Goal: Task Accomplishment & Management: Manage account settings

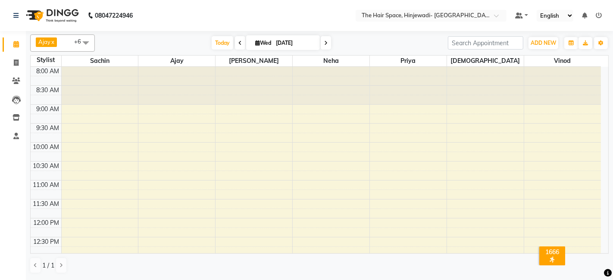
scroll to position [48, 0]
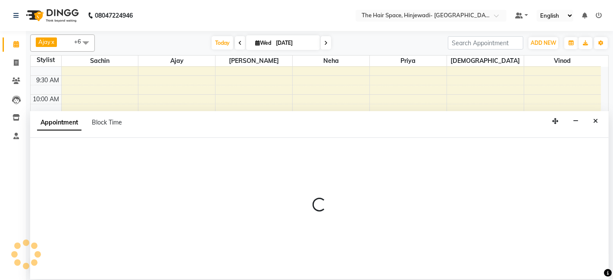
select select "78024"
select select "tentative"
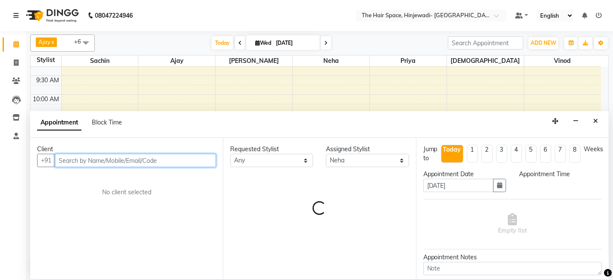
select select "750"
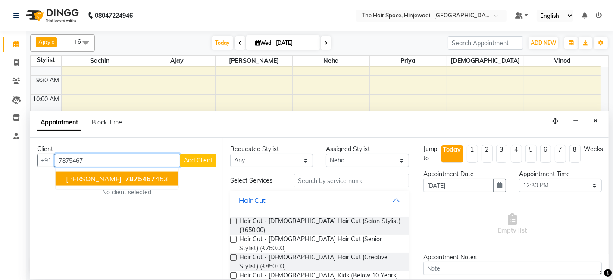
click at [104, 177] on button "[PERSON_NAME] 7875467 453" at bounding box center [117, 179] width 123 height 14
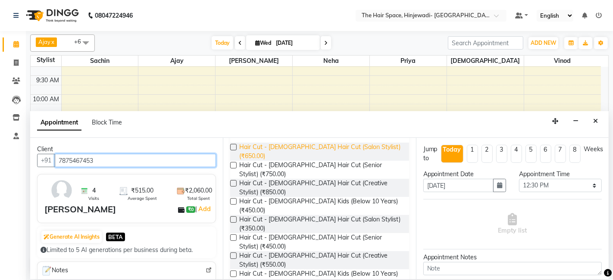
scroll to position [96, 0]
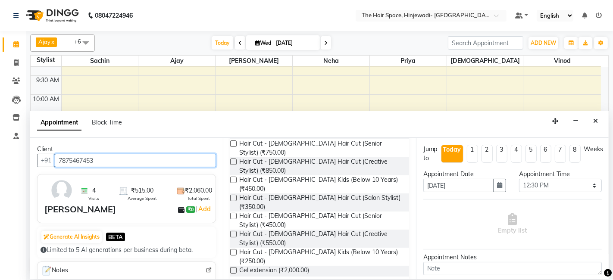
type input "7875467453"
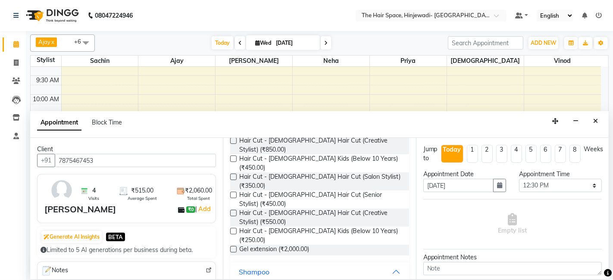
scroll to position [144, 0]
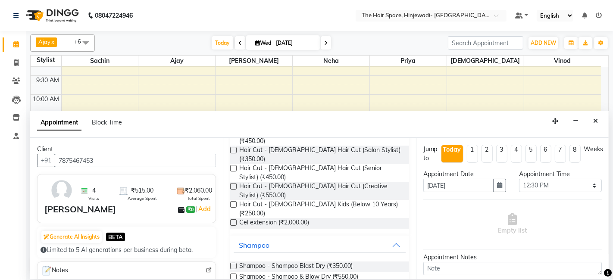
click at [232, 274] on label at bounding box center [233, 277] width 6 height 6
click at [232, 275] on input "checkbox" at bounding box center [233, 278] width 6 height 6
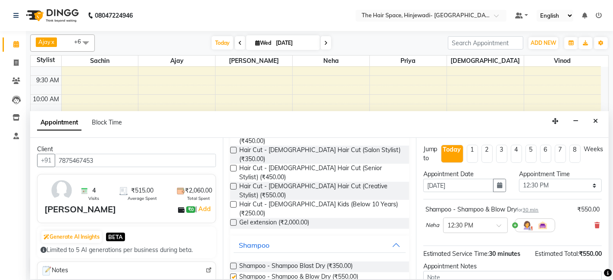
checkbox input "false"
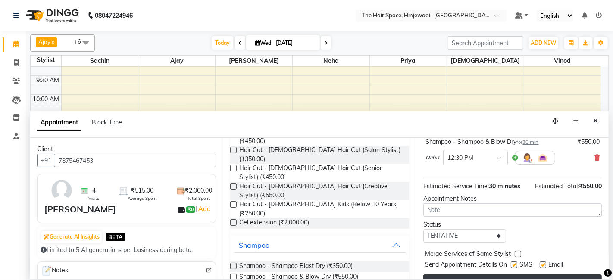
scroll to position [85, 0]
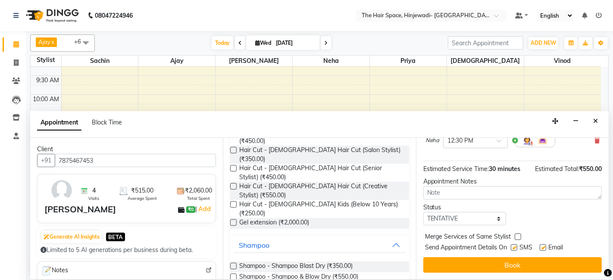
click at [515, 247] on label at bounding box center [514, 248] width 6 height 6
click at [515, 247] on input "checkbox" at bounding box center [514, 249] width 6 height 6
checkbox input "false"
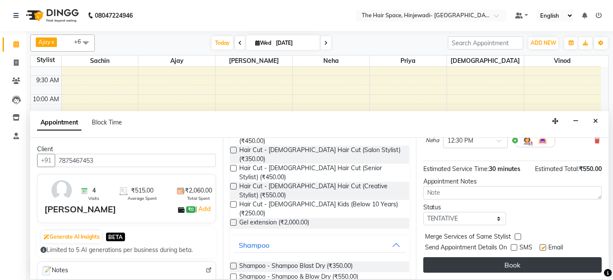
click at [537, 264] on button "Book" at bounding box center [513, 266] width 179 height 16
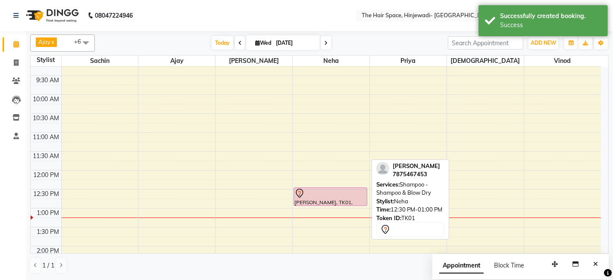
click at [312, 194] on div at bounding box center [331, 193] width 72 height 10
select select "7"
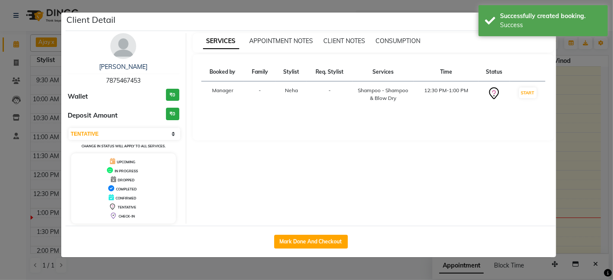
click at [121, 43] on img at bounding box center [123, 46] width 26 height 26
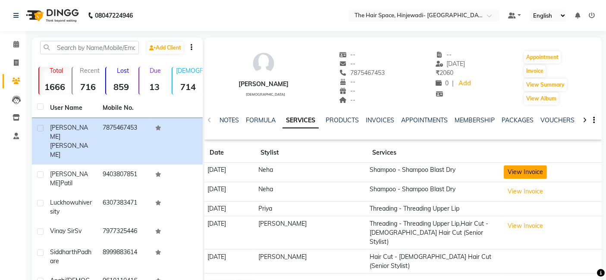
click at [508, 173] on button "View Invoice" at bounding box center [525, 172] width 43 height 13
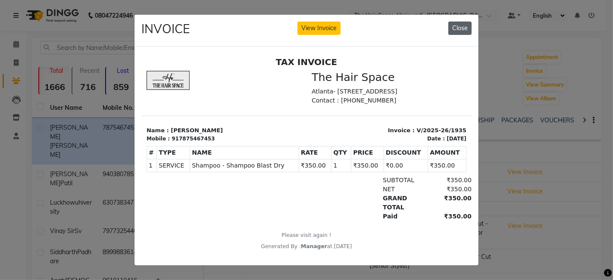
click at [462, 27] on button "Close" at bounding box center [460, 28] width 23 height 13
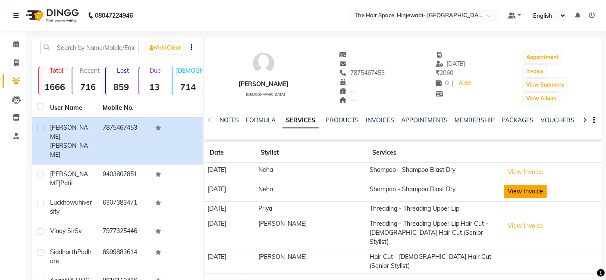
click at [511, 192] on button "View Invoice" at bounding box center [525, 191] width 43 height 13
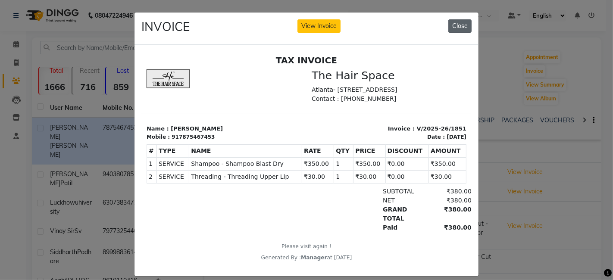
click at [463, 25] on button "Close" at bounding box center [460, 25] width 23 height 13
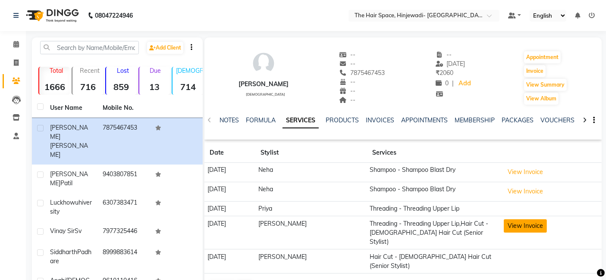
click at [517, 226] on button "View Invoice" at bounding box center [525, 226] width 43 height 13
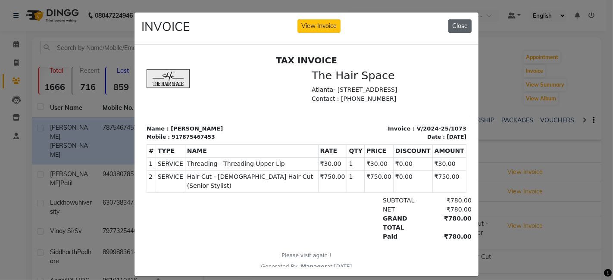
click at [456, 25] on button "Close" at bounding box center [460, 25] width 23 height 13
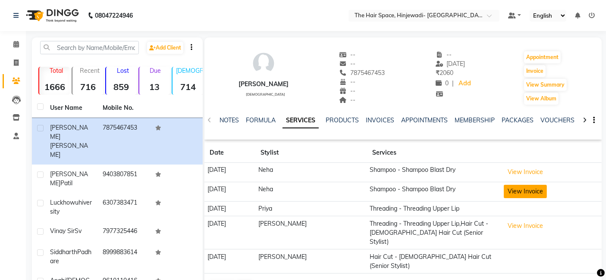
click at [518, 188] on button "View Invoice" at bounding box center [525, 191] width 43 height 13
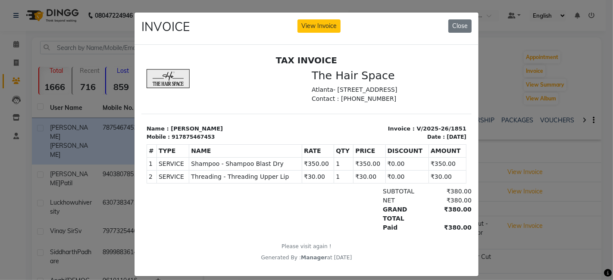
drag, startPoint x: 459, startPoint y: 23, endPoint x: 458, endPoint y: 38, distance: 14.3
click at [459, 29] on button "Close" at bounding box center [460, 25] width 23 height 13
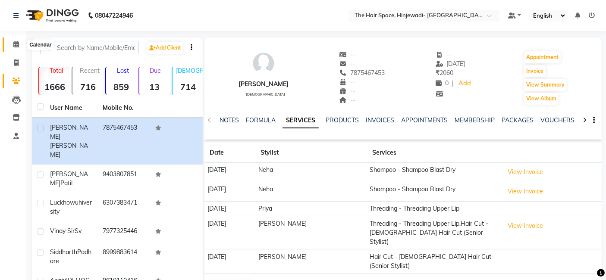
click at [17, 44] on icon at bounding box center [16, 44] width 6 height 6
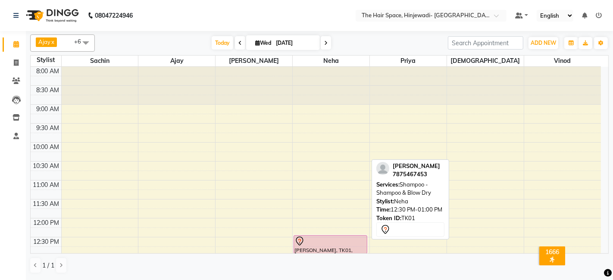
click at [320, 241] on div at bounding box center [331, 241] width 72 height 10
select select "7"
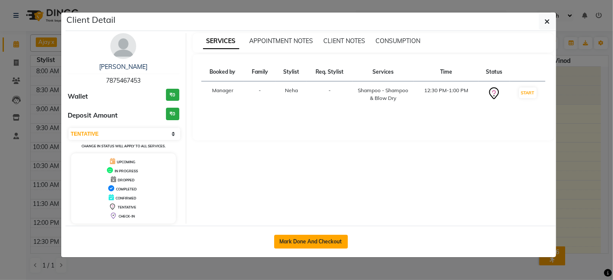
click at [318, 239] on button "Mark Done And Checkout" at bounding box center [311, 242] width 74 height 14
select select "service"
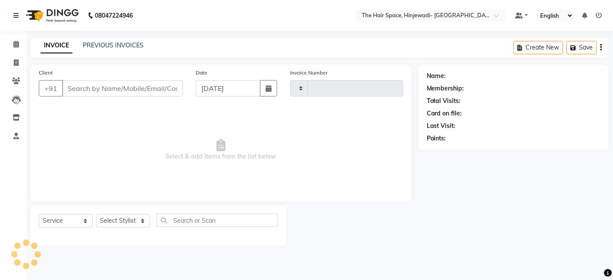
type input "2112"
select select "6697"
type input "7875467453"
select select "78024"
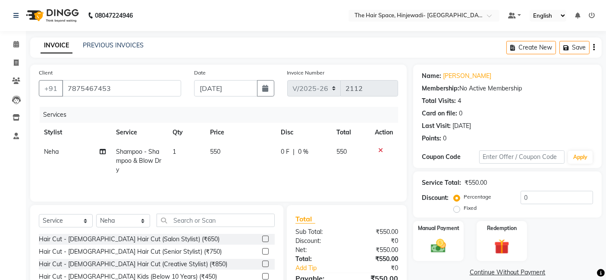
click at [216, 147] on td "550" at bounding box center [240, 161] width 71 height 38
select select "78024"
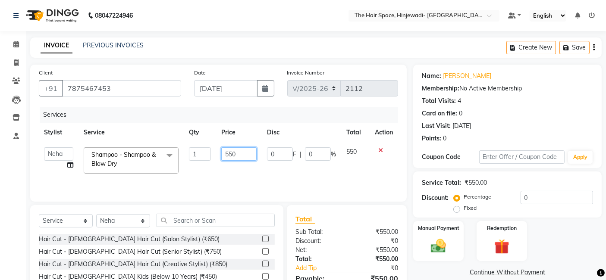
click at [245, 153] on input "550" at bounding box center [238, 154] width 35 height 13
type input "500"
click at [347, 152] on td "550" at bounding box center [355, 160] width 28 height 37
select select "78024"
click at [437, 242] on img at bounding box center [439, 246] width 26 height 18
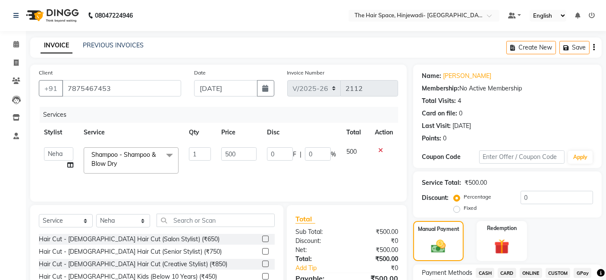
scroll to position [96, 0]
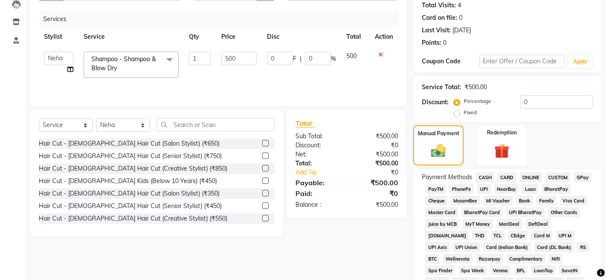
click at [582, 177] on span "GPay" at bounding box center [583, 178] width 18 height 10
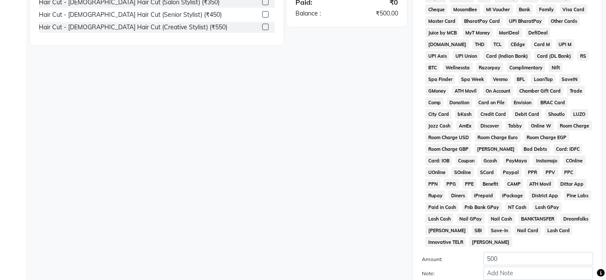
scroll to position [358, 0]
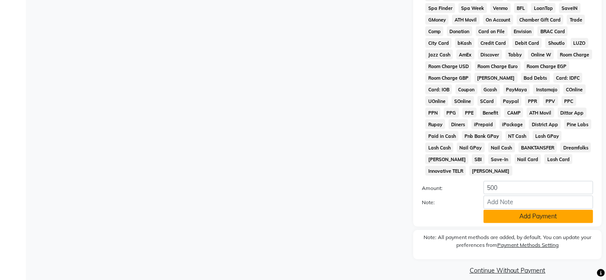
click at [532, 210] on button "Add Payment" at bounding box center [539, 216] width 110 height 13
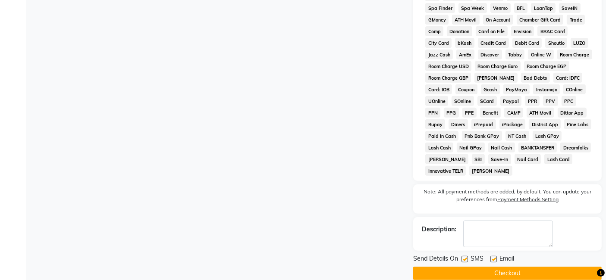
scroll to position [361, 0]
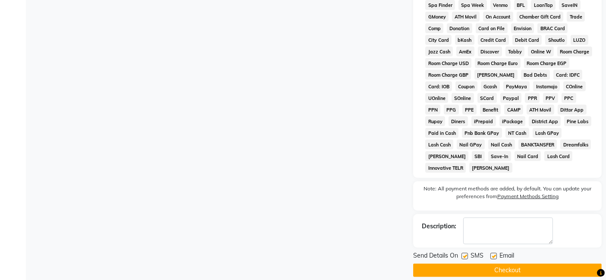
click at [465, 253] on label at bounding box center [465, 256] width 6 height 6
click at [465, 254] on input "checkbox" at bounding box center [465, 257] width 6 height 6
checkbox input "false"
click at [491, 253] on label at bounding box center [493, 256] width 6 height 6
click at [491, 254] on input "checkbox" at bounding box center [493, 257] width 6 height 6
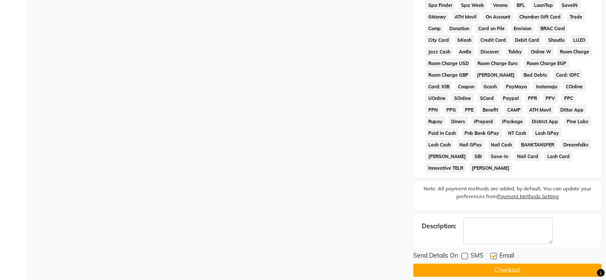
checkbox input "false"
click at [491, 264] on button "Checkout" at bounding box center [507, 270] width 188 height 13
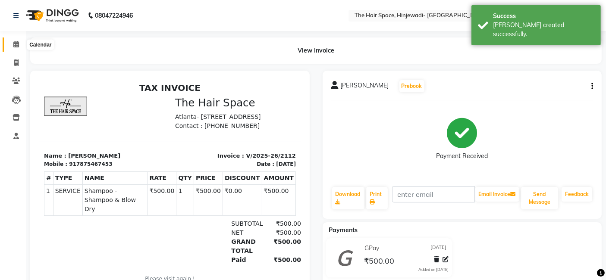
click at [13, 41] on icon at bounding box center [16, 44] width 6 height 6
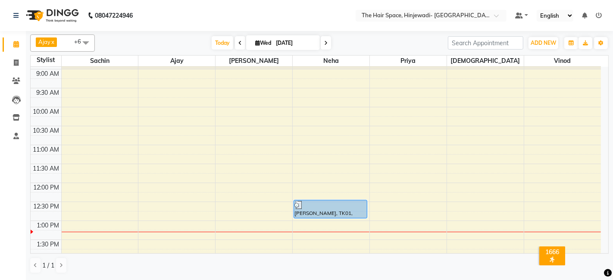
scroll to position [48, 0]
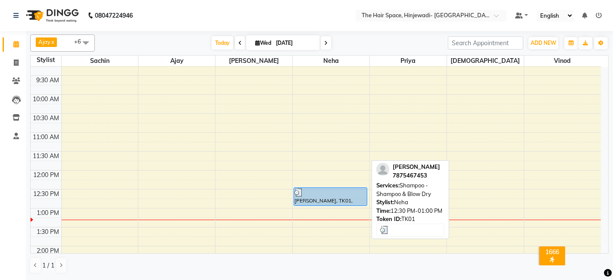
click at [323, 195] on div at bounding box center [331, 192] width 72 height 9
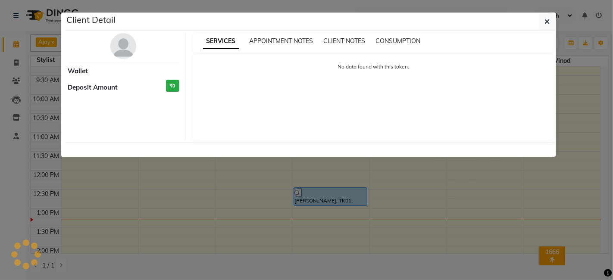
select select "3"
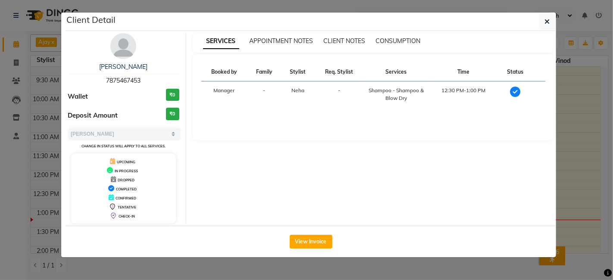
click at [131, 54] on img at bounding box center [123, 46] width 26 height 26
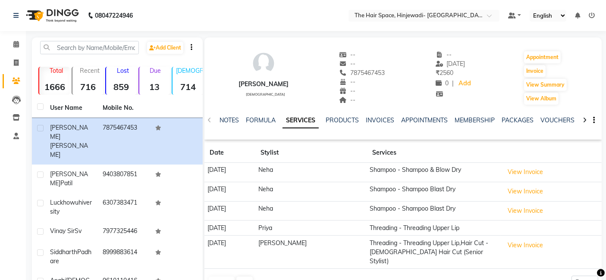
click at [374, 191] on td "Shampoo - Shampoo Blast Dry" at bounding box center [434, 191] width 134 height 19
click at [510, 195] on button "View Invoice" at bounding box center [525, 191] width 43 height 13
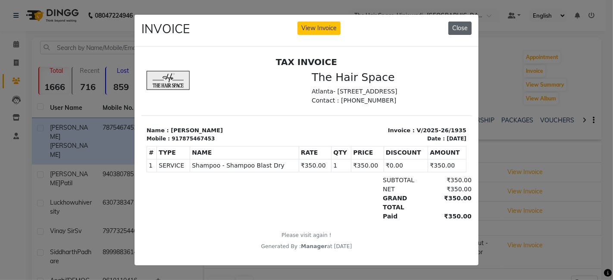
click at [462, 26] on button "Close" at bounding box center [460, 28] width 23 height 13
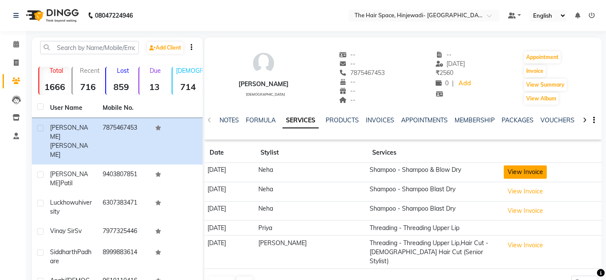
click at [505, 178] on button "View Invoice" at bounding box center [525, 172] width 43 height 13
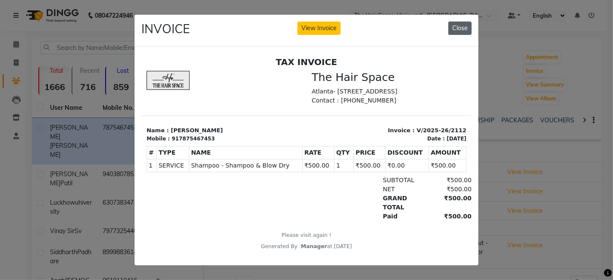
click at [452, 27] on button "Close" at bounding box center [460, 28] width 23 height 13
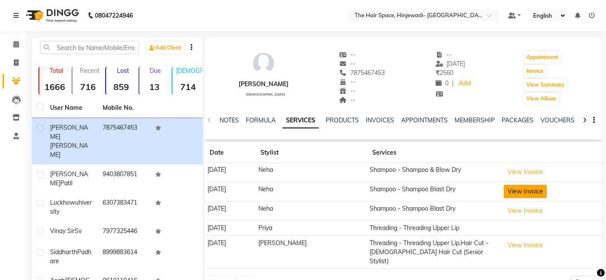
click at [509, 188] on button "View Invoice" at bounding box center [525, 191] width 43 height 13
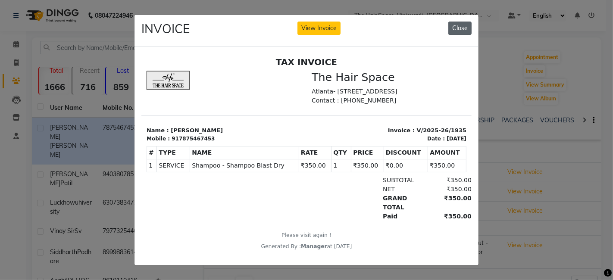
click at [452, 23] on button "Close" at bounding box center [460, 28] width 23 height 13
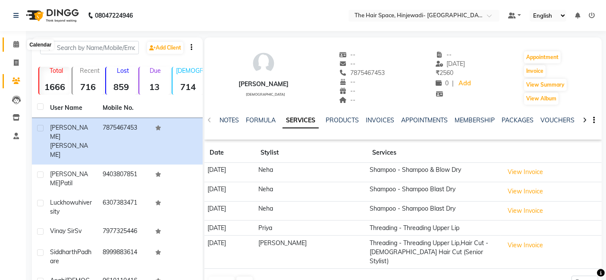
click at [9, 45] on span at bounding box center [16, 45] width 15 height 10
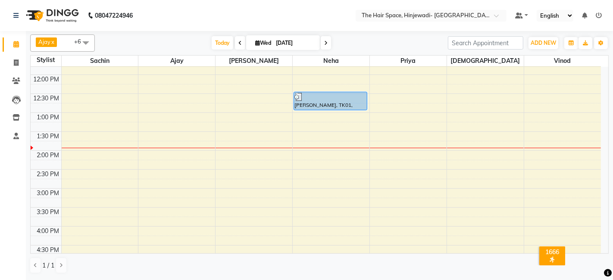
scroll to position [239, 0]
